Goal: Information Seeking & Learning: Learn about a topic

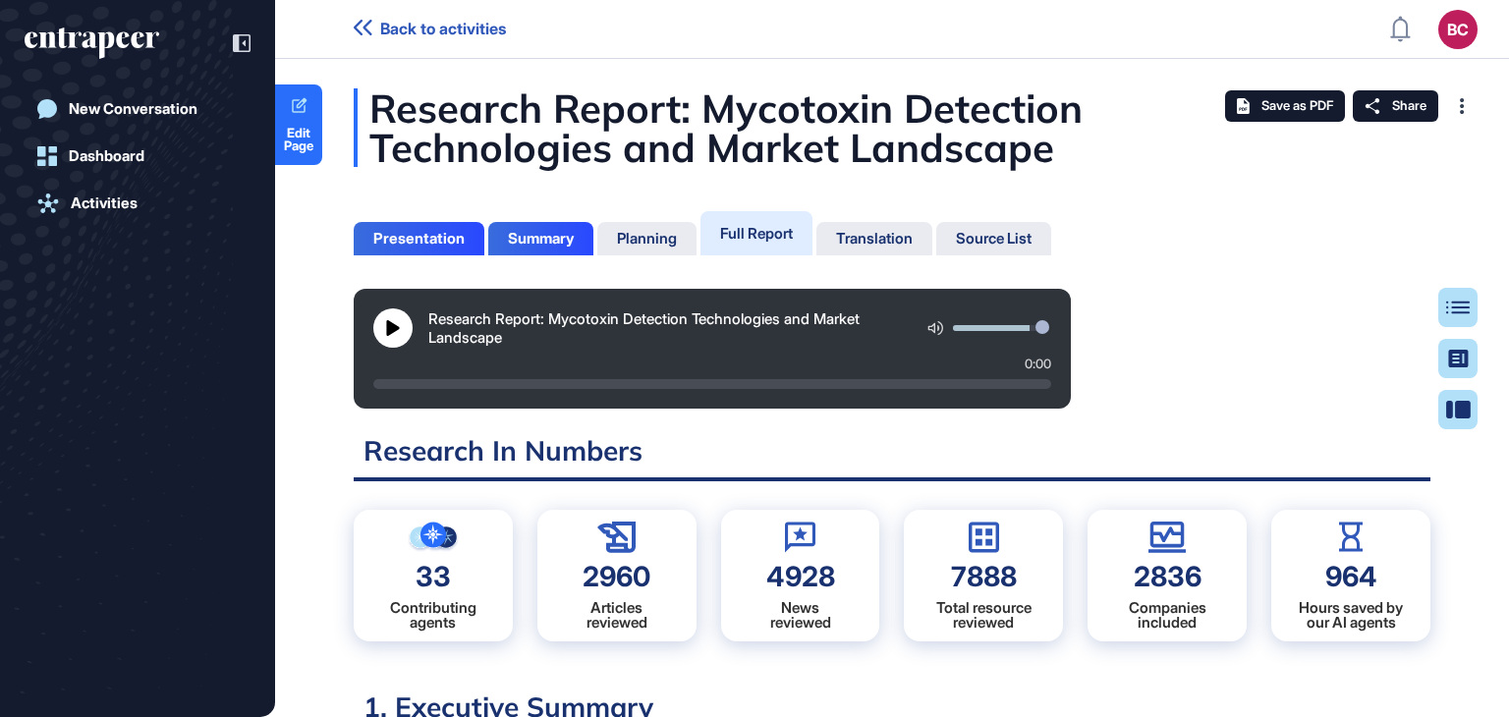
scroll to position [618, 5]
click at [1453, 300] on div "Table of Contents" at bounding box center [1395, 308] width 134 height 16
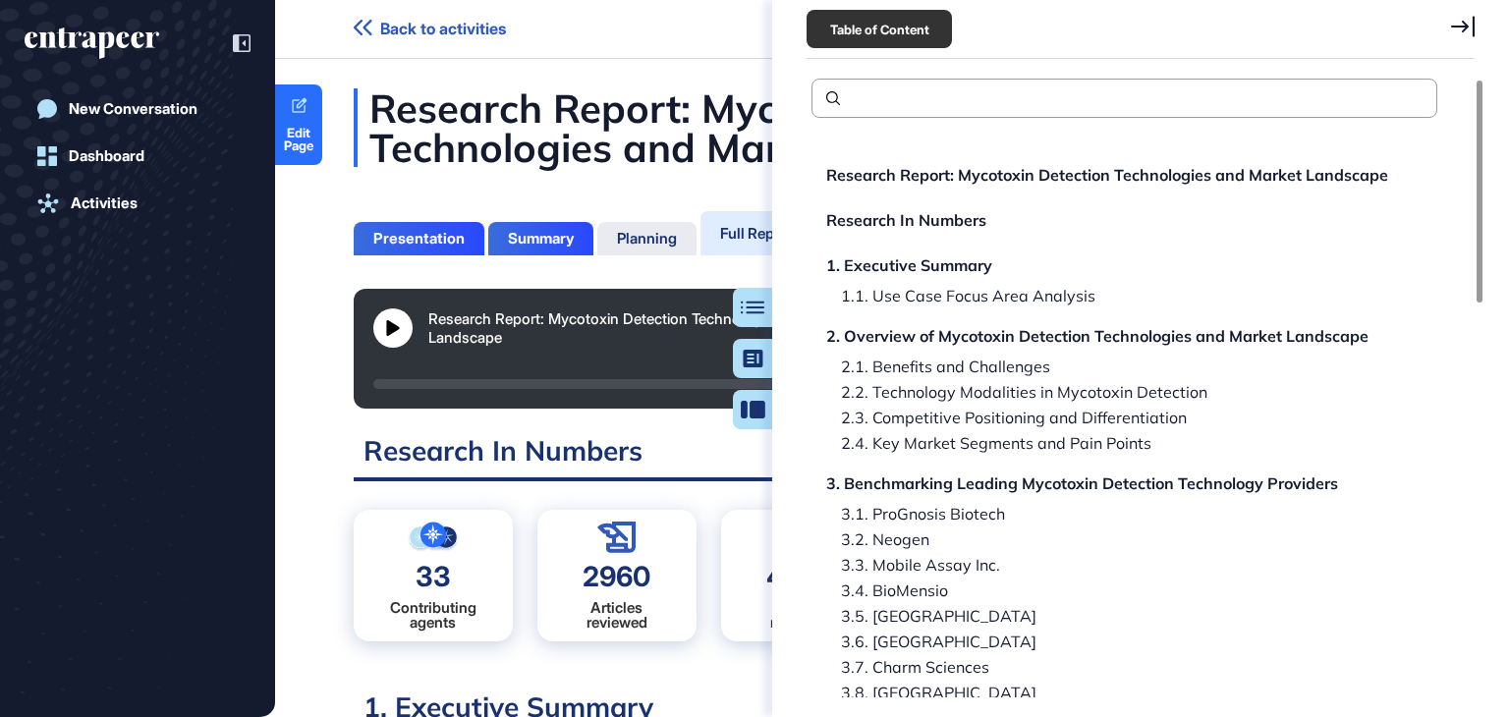
scroll to position [393, 0]
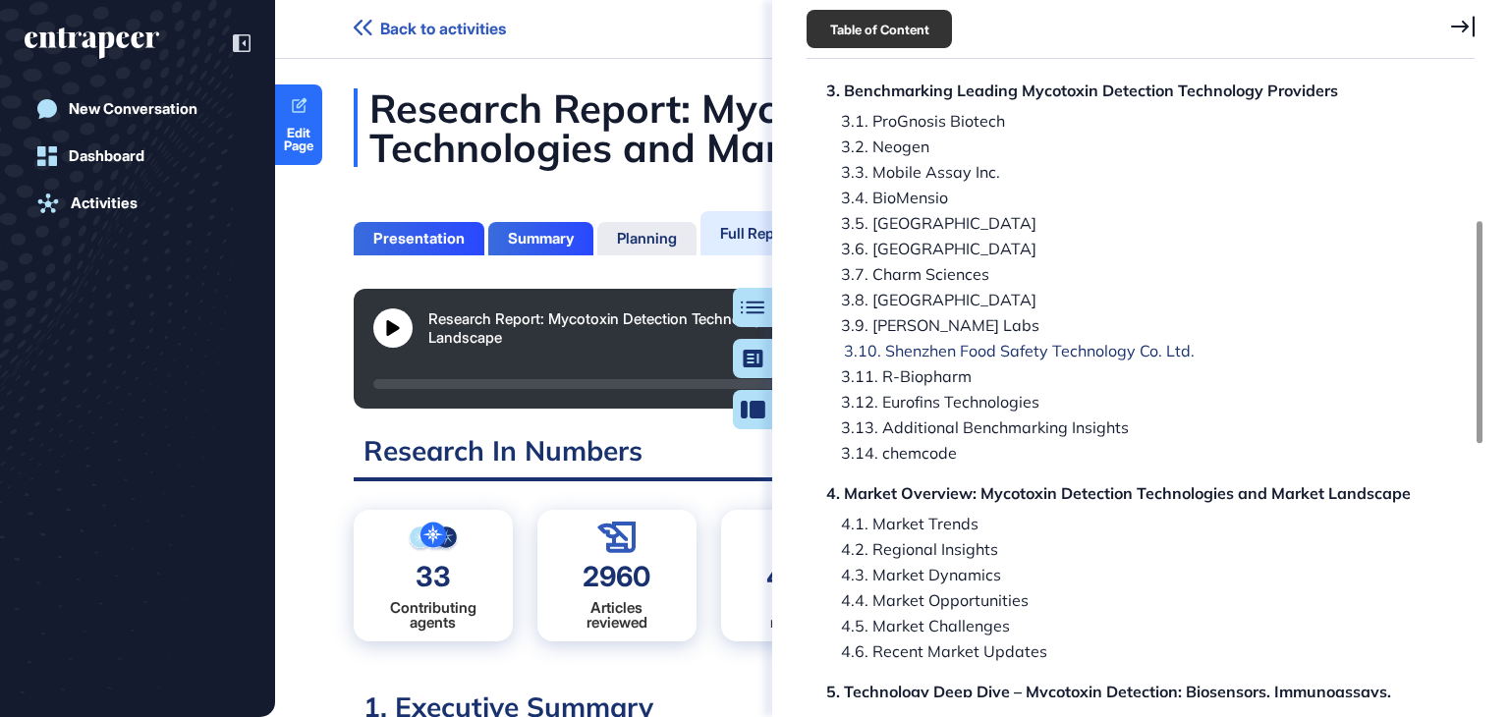
click at [971, 368] on div "3.10. Shenzhen Food Safety Technology Co. Ltd." at bounding box center [898, 376] width 145 height 16
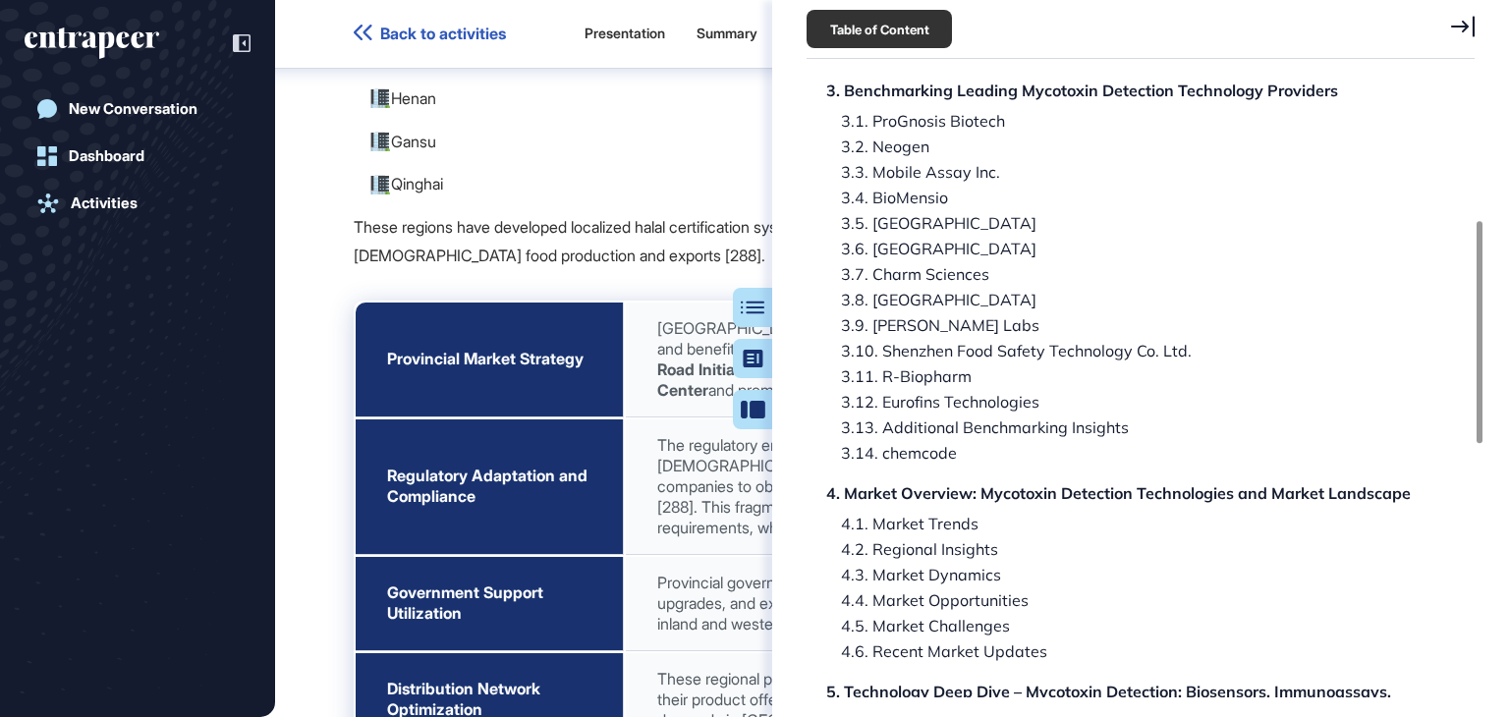
scroll to position [85092, 0]
click at [1463, 18] on icon at bounding box center [1463, 27] width 24 height 22
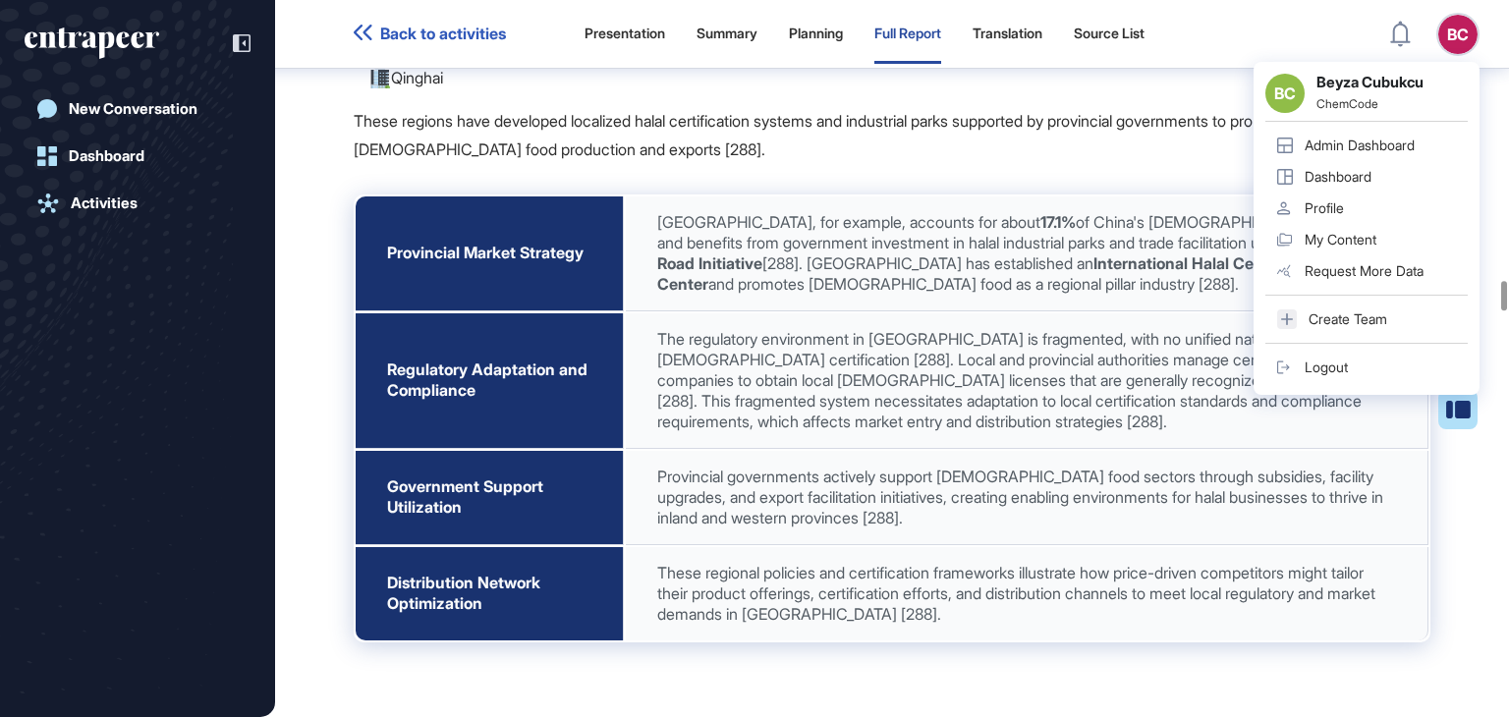
scroll to position [85191, 0]
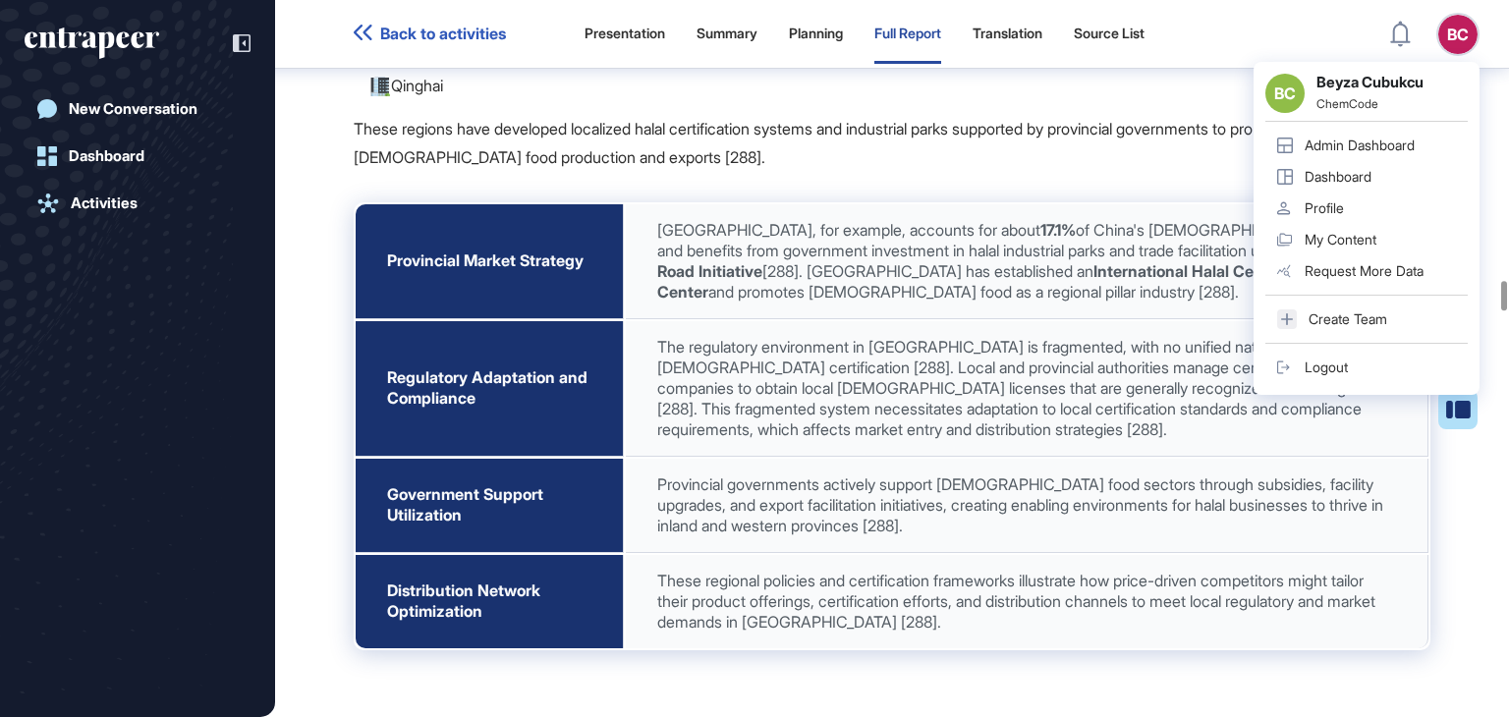
drag, startPoint x: 786, startPoint y: 327, endPoint x: 844, endPoint y: 327, distance: 57.9
copy strong "Bioeasy"
